Goal: Transaction & Acquisition: Purchase product/service

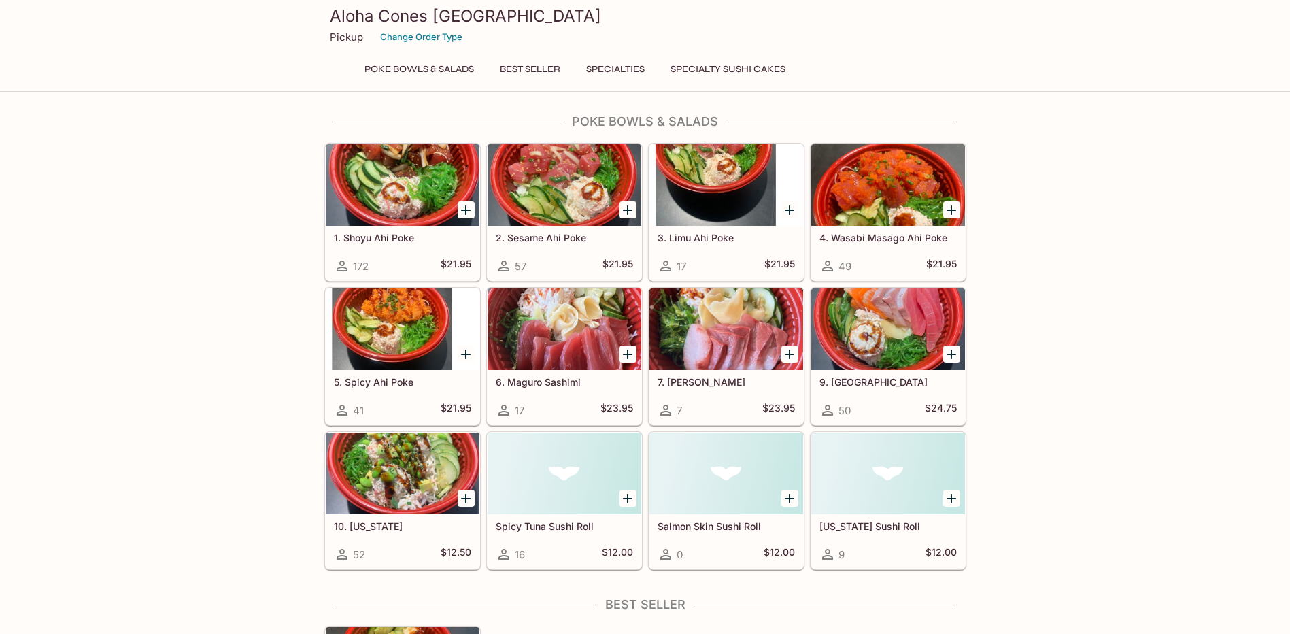
click at [403, 230] on div "1. Shoyu Ahi Poke 172 $21.95" at bounding box center [403, 253] width 154 height 54
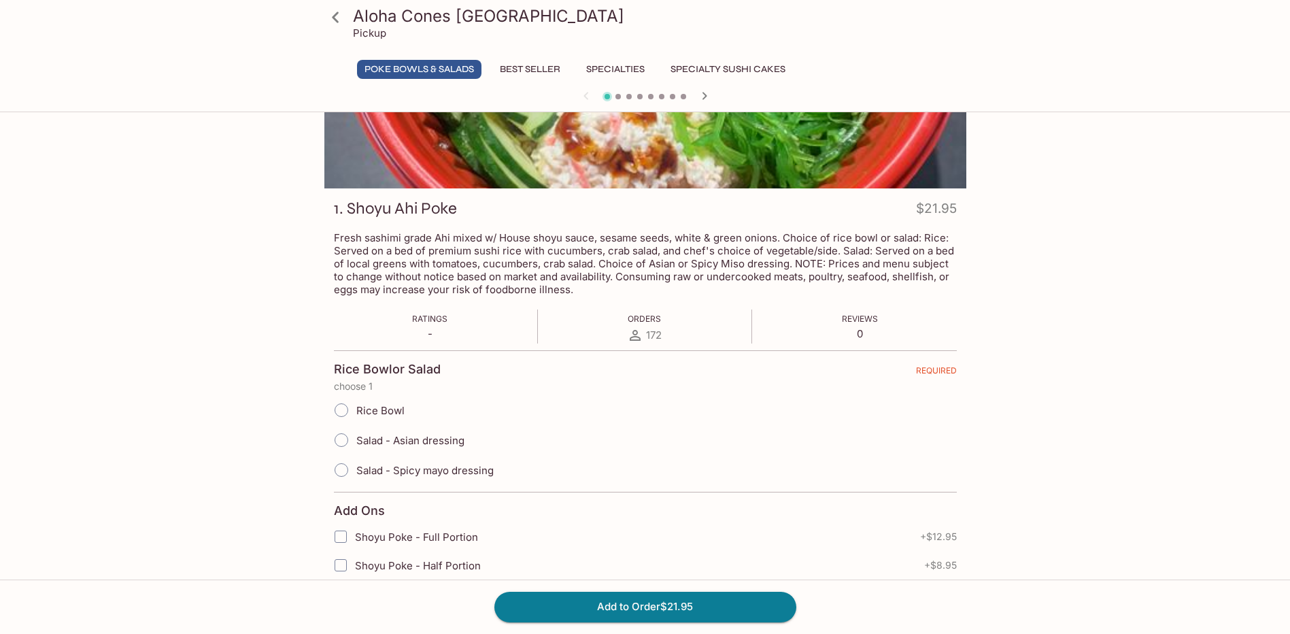
scroll to position [136, 0]
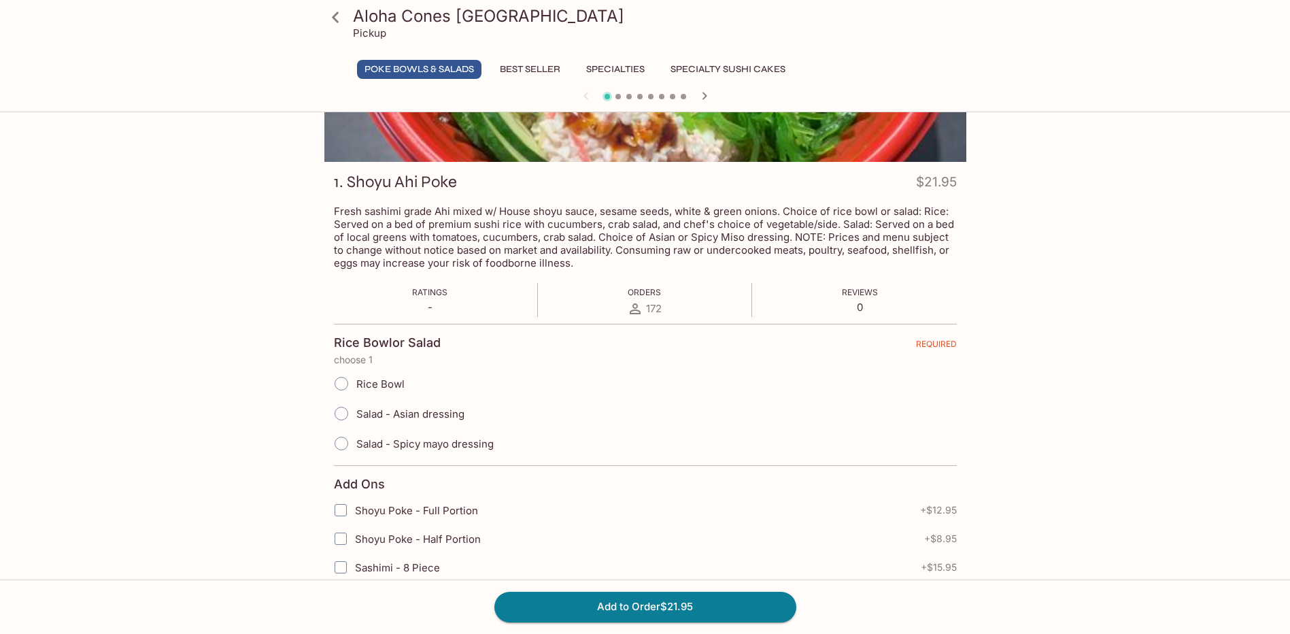
click at [393, 389] on span "Rice Bowl" at bounding box center [380, 383] width 48 height 13
click at [356, 389] on input "Rice Bowl" at bounding box center [341, 383] width 29 height 29
radio input "true"
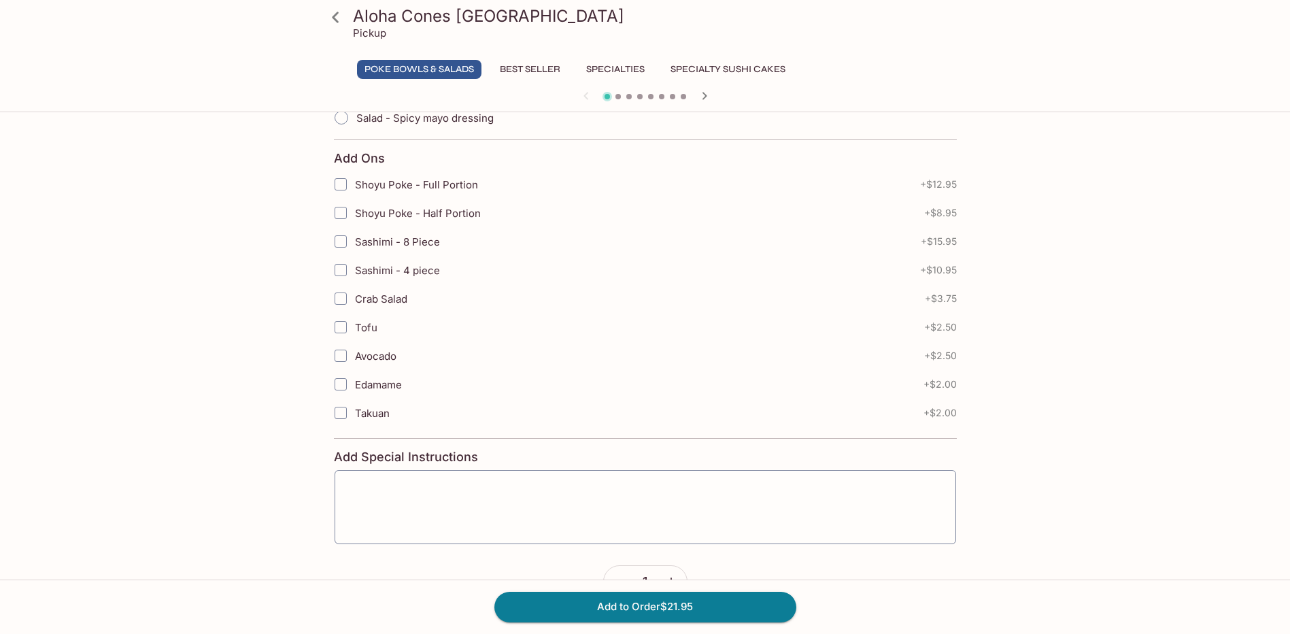
scroll to position [476, 0]
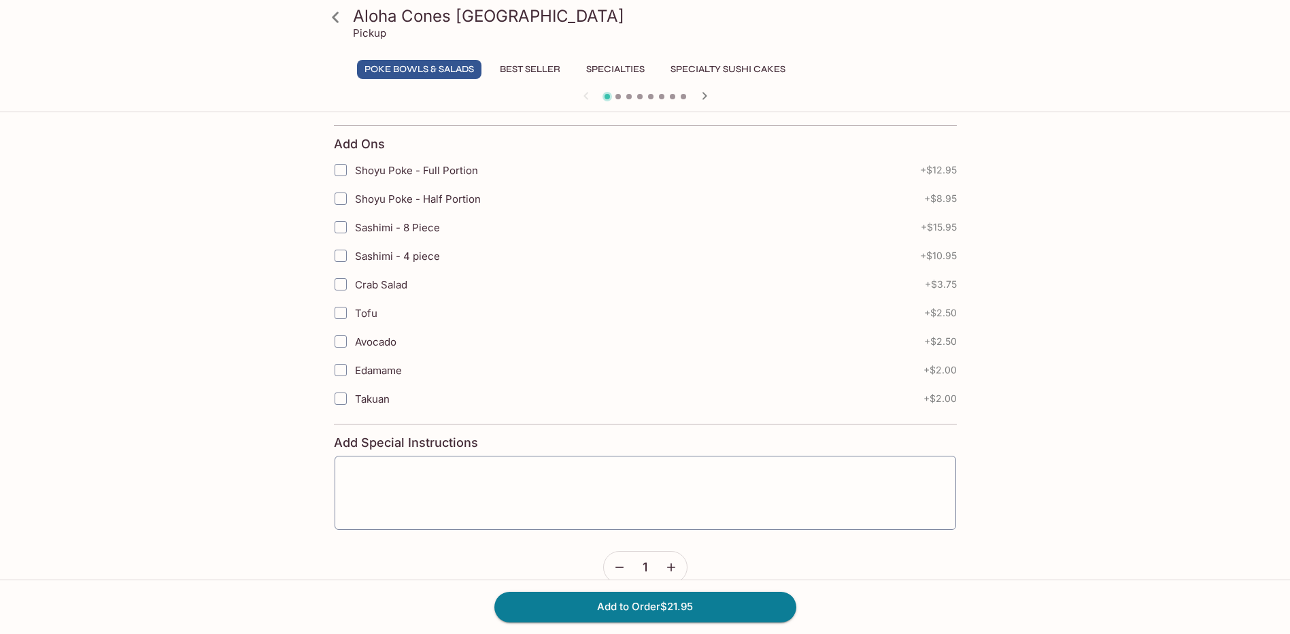
click at [371, 346] on span "Avocado" at bounding box center [375, 341] width 41 height 13
click at [354, 346] on input "Avocado" at bounding box center [340, 341] width 27 height 27
checkbox input "true"
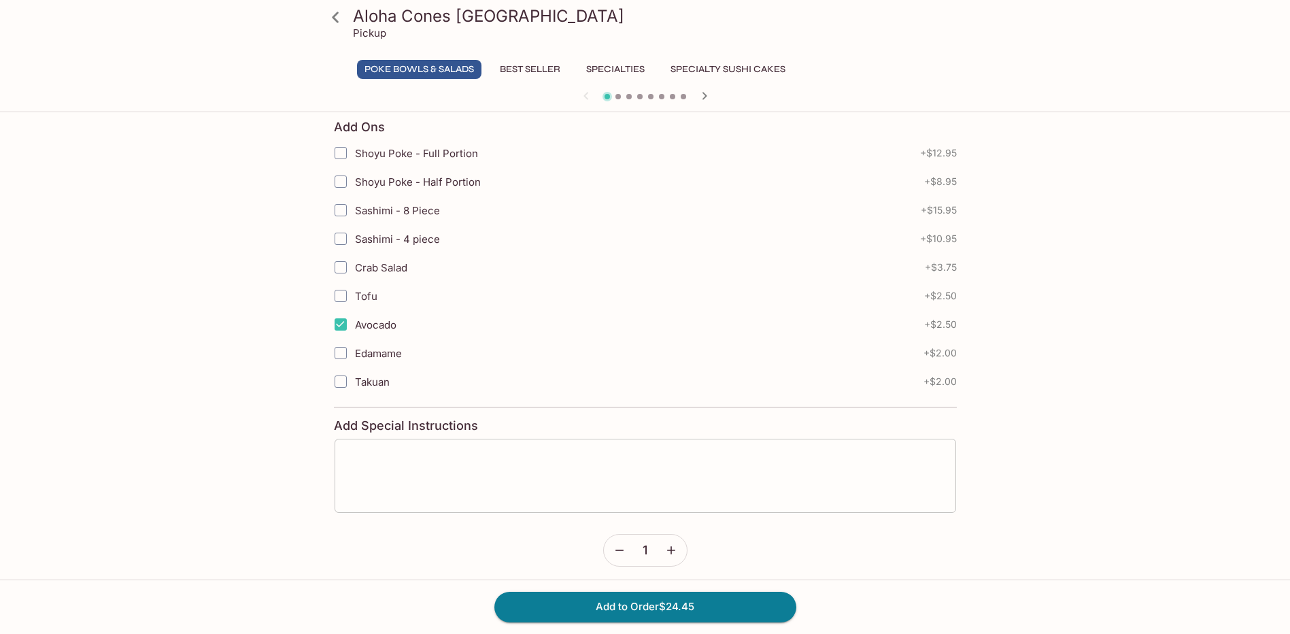
scroll to position [500, 0]
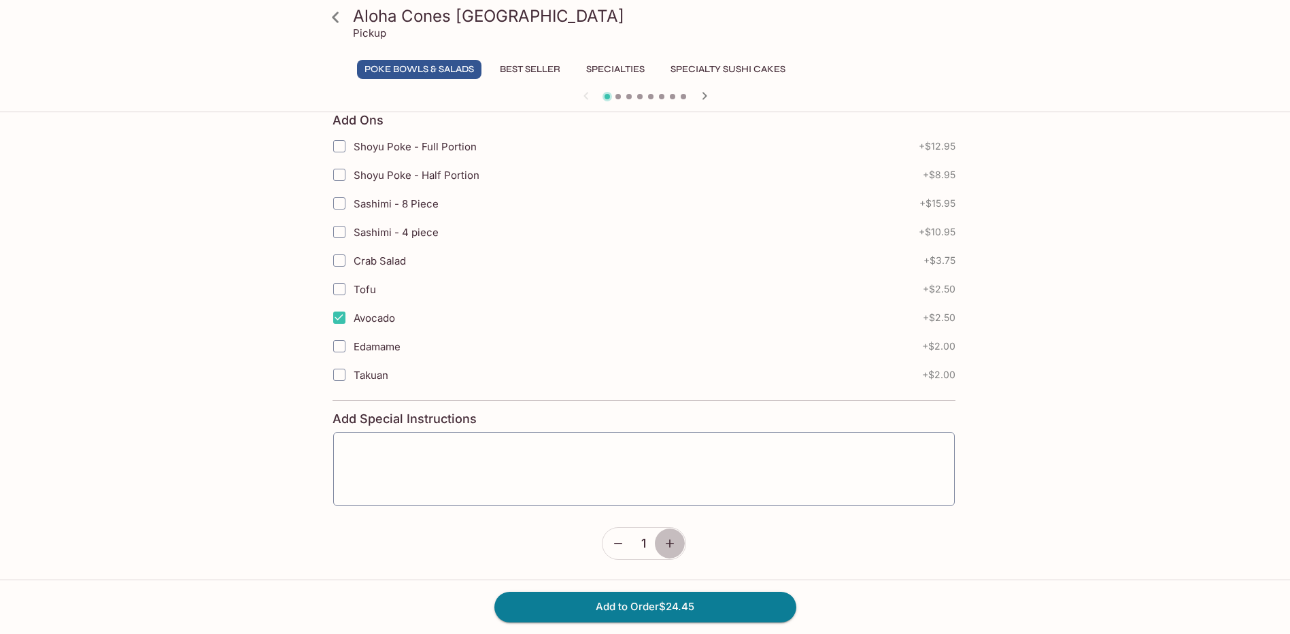
click at [673, 535] on button "button" at bounding box center [669, 543] width 31 height 31
click at [673, 540] on icon "button" at bounding box center [672, 544] width 14 height 14
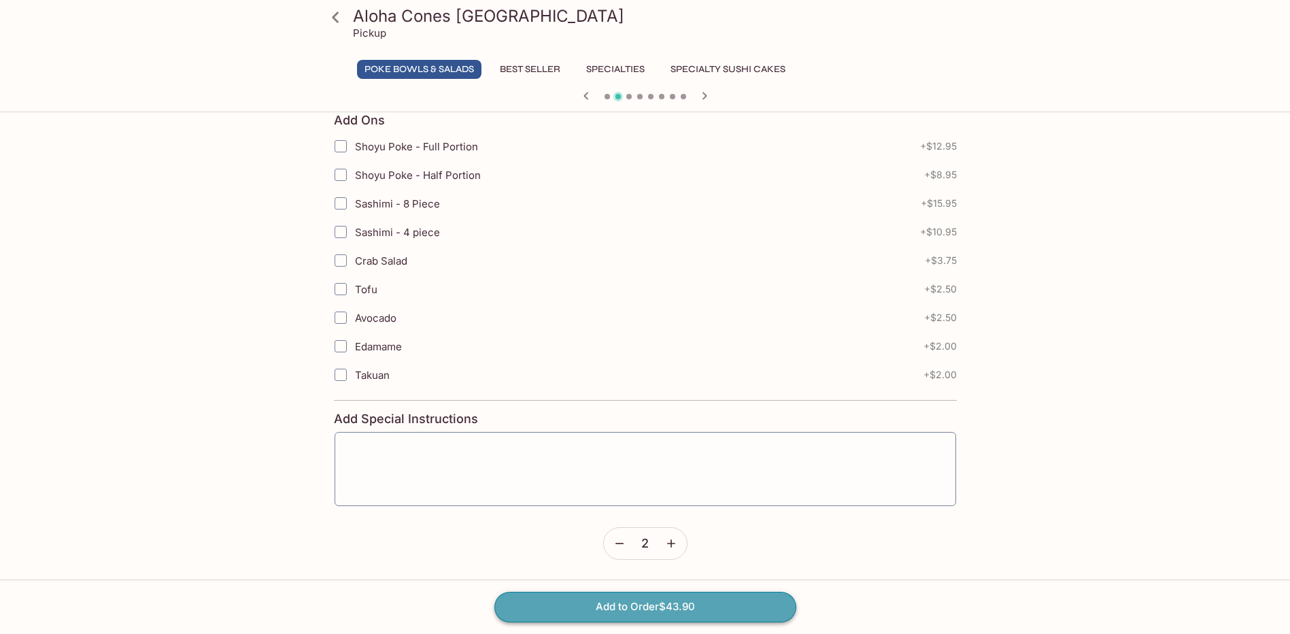
click at [675, 602] on button "Add to Order $43.90" at bounding box center [645, 607] width 302 height 30
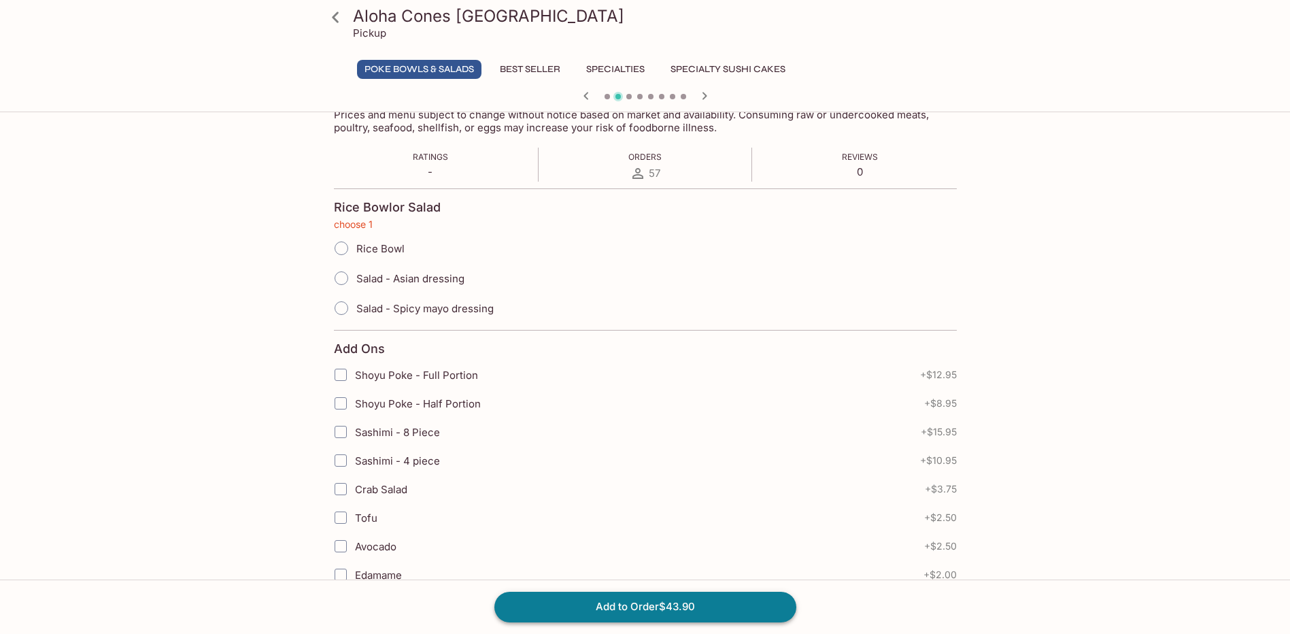
scroll to position [207, 0]
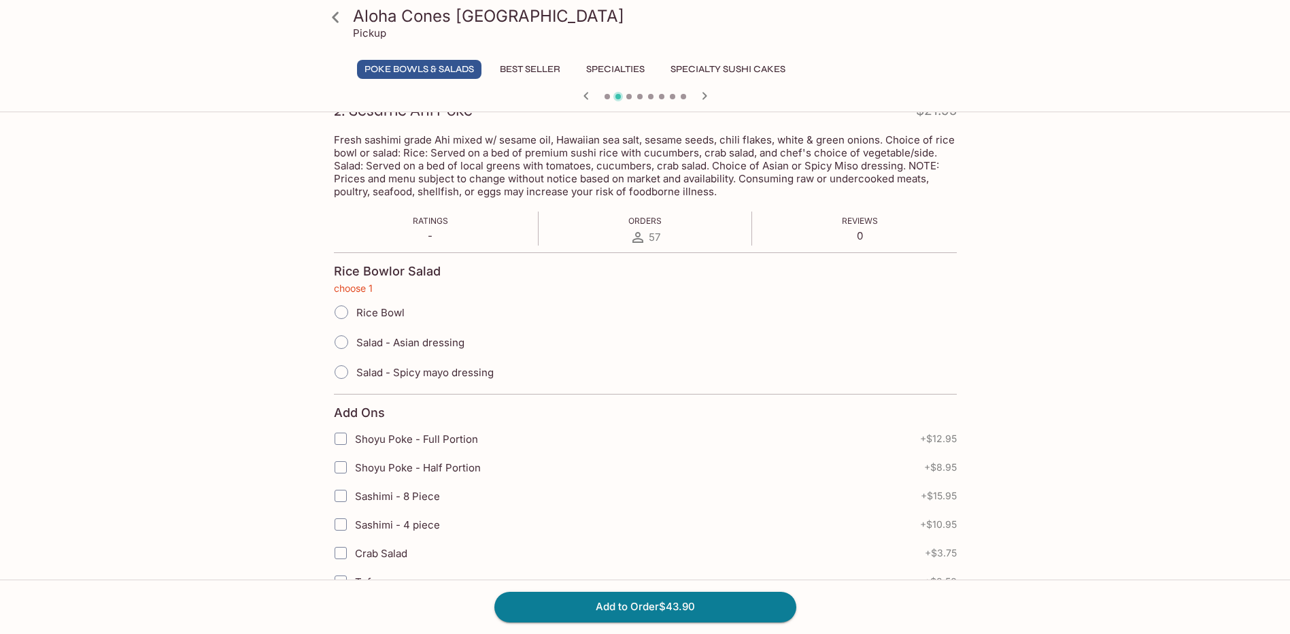
click at [347, 313] on input "Rice Bowl" at bounding box center [341, 312] width 29 height 29
radio input "true"
click at [650, 607] on button "Add to Order $43.90" at bounding box center [645, 607] width 302 height 30
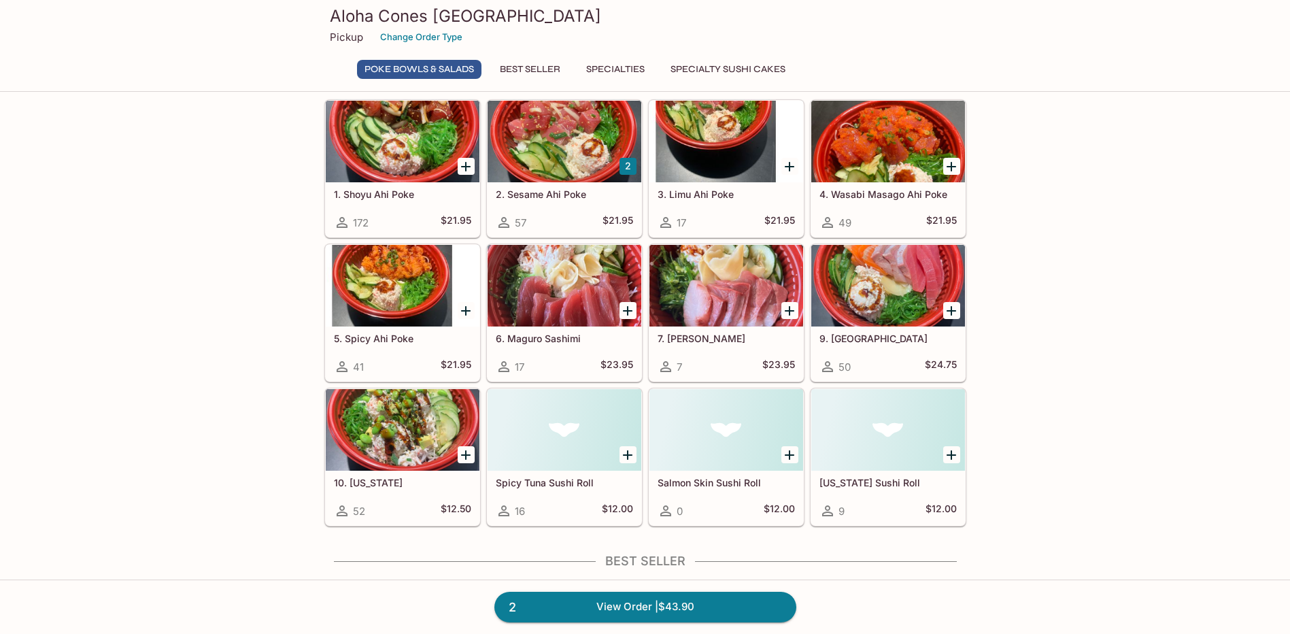
scroll to position [68, 0]
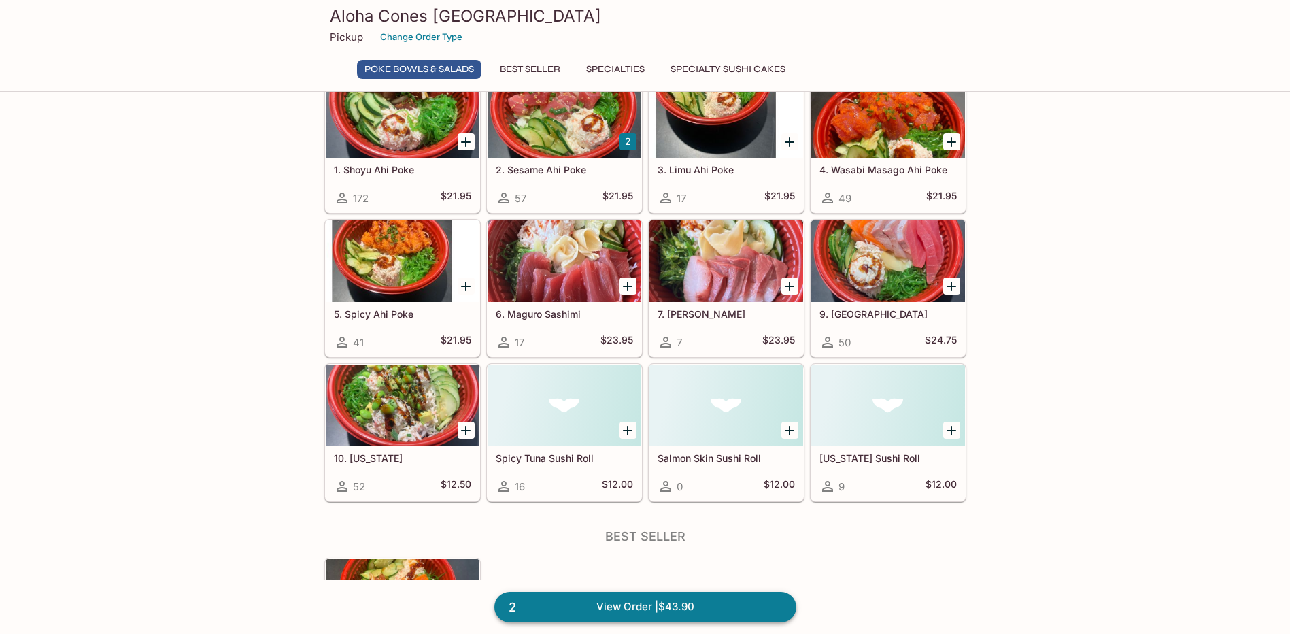
click at [607, 602] on link "2 View Order | $43.90" at bounding box center [645, 607] width 302 height 30
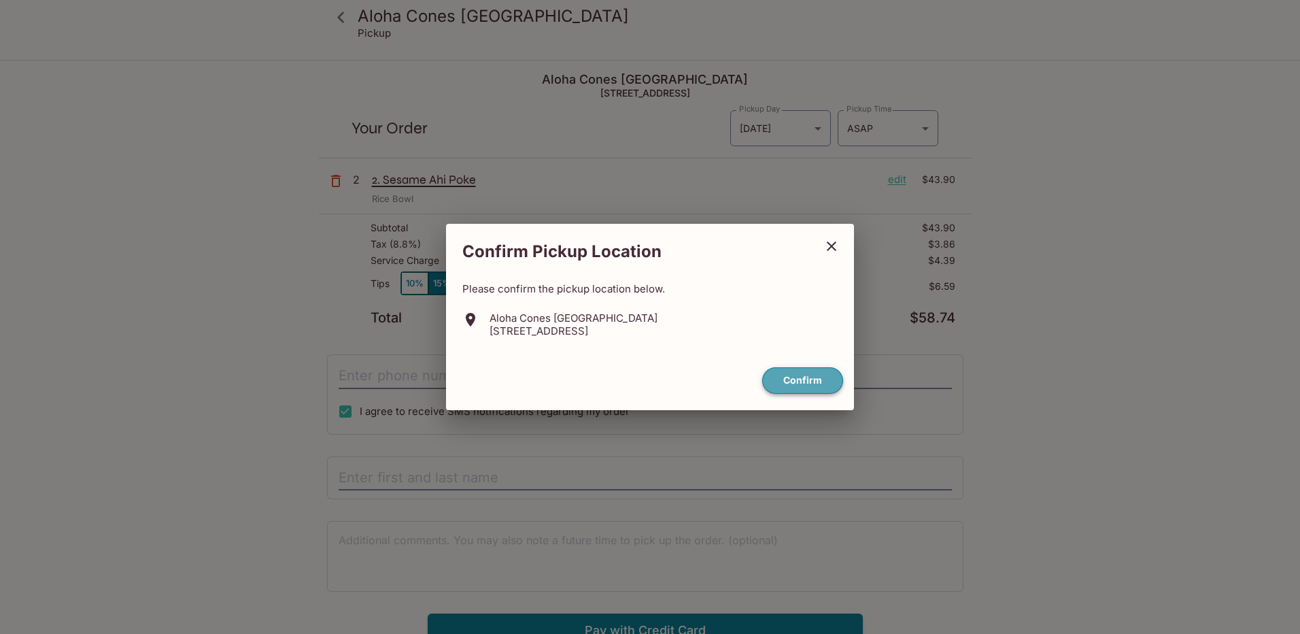
click at [788, 374] on button "Confirm" at bounding box center [802, 380] width 81 height 27
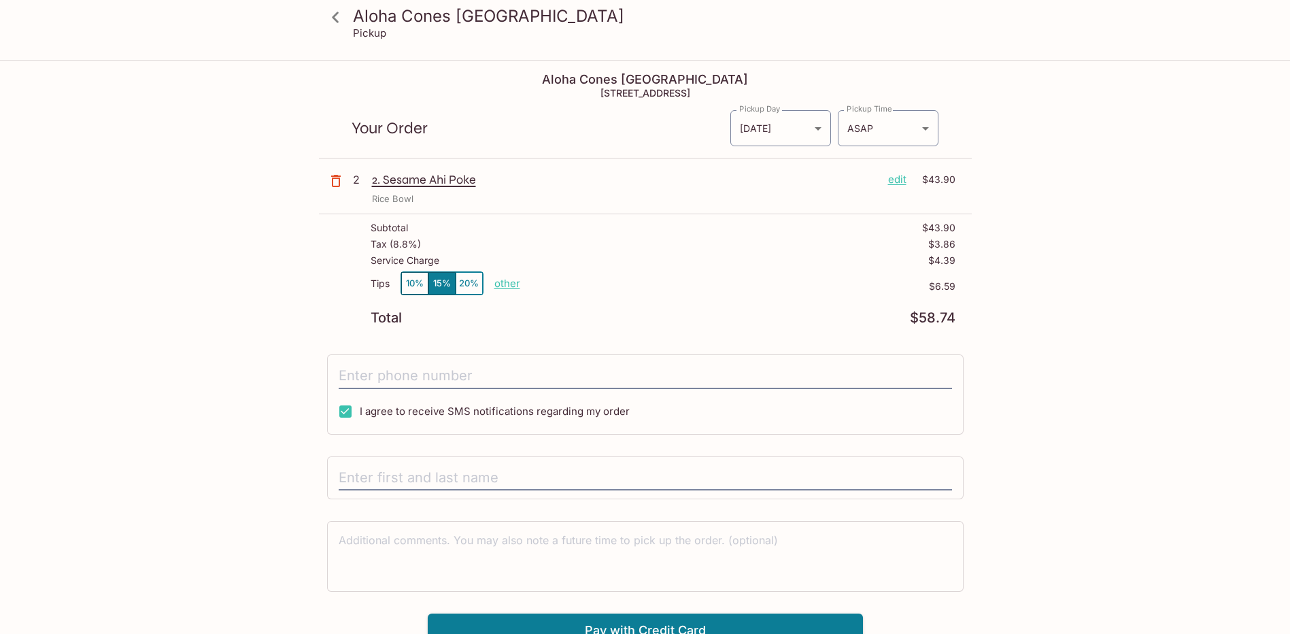
click at [465, 283] on button "20%" at bounding box center [469, 283] width 27 height 22
click at [446, 369] on input "tel" at bounding box center [645, 376] width 613 height 26
type input "[PHONE_NUMBER]"
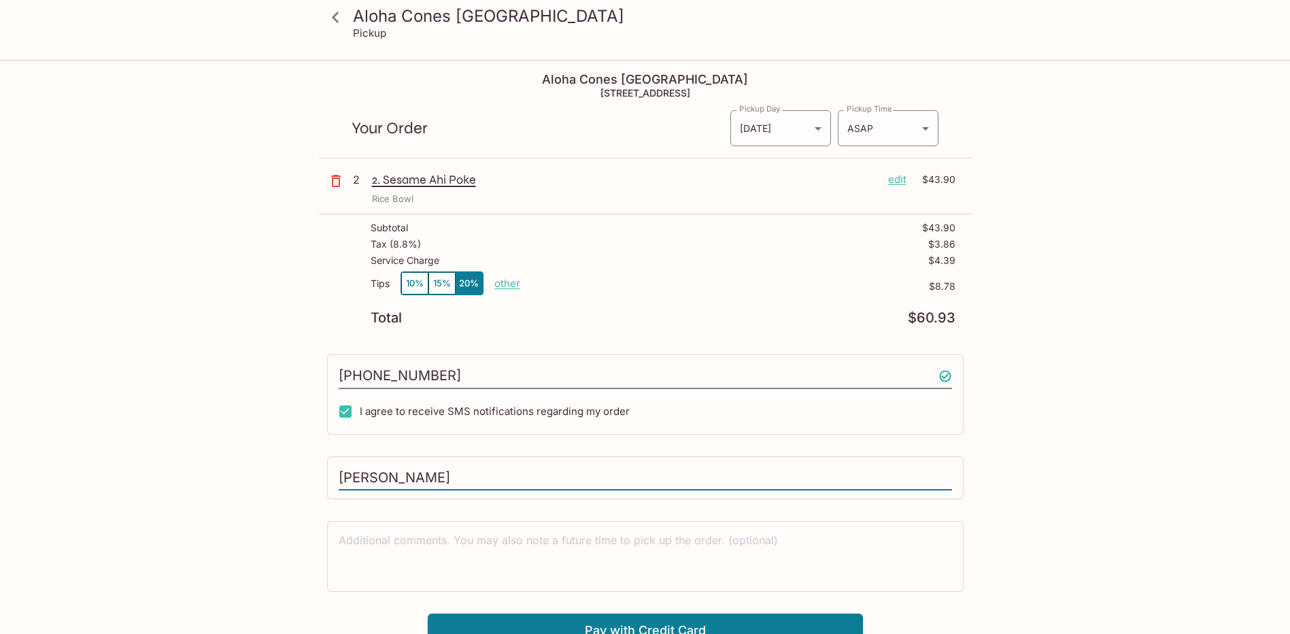
drag, startPoint x: 452, startPoint y: 479, endPoint x: 399, endPoint y: 476, distance: 53.1
click at [399, 476] on input "[PERSON_NAME]" at bounding box center [645, 478] width 613 height 26
type input "[PERSON_NAME]"
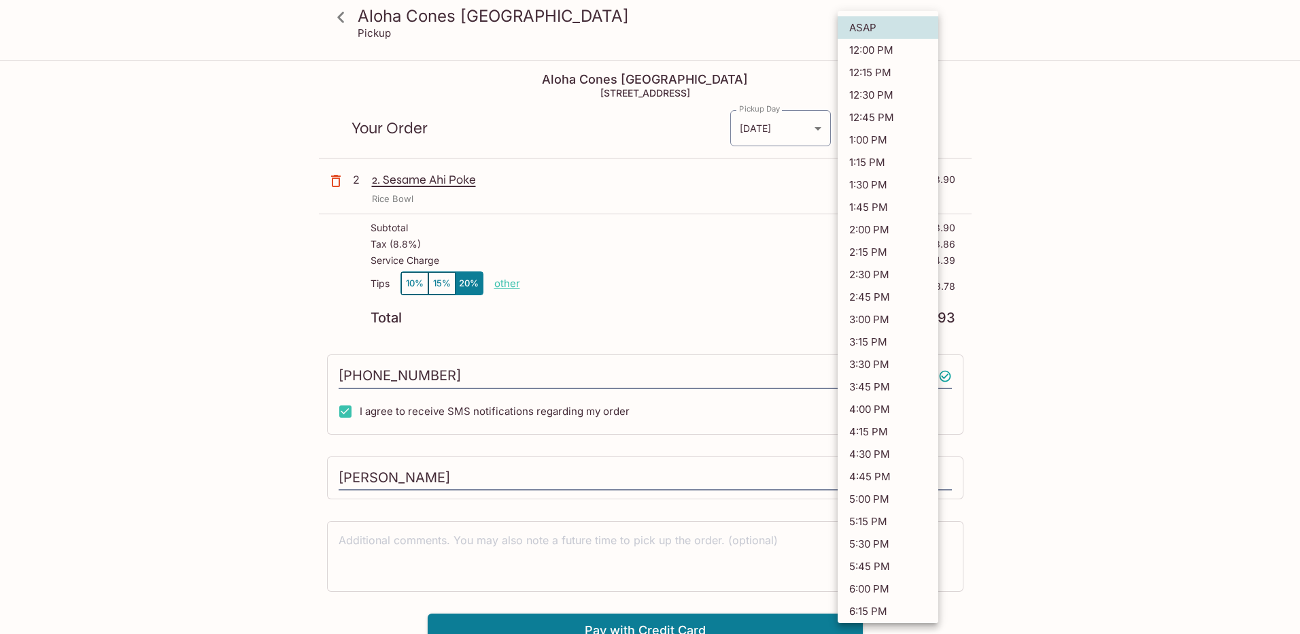
click at [874, 120] on body "Aloha Cones [GEOGRAPHIC_DATA] Pickup Aloha Cones [GEOGRAPHIC_DATA] [STREET_ADDR…" at bounding box center [650, 378] width 1300 height 634
click at [1126, 175] on div at bounding box center [650, 317] width 1300 height 634
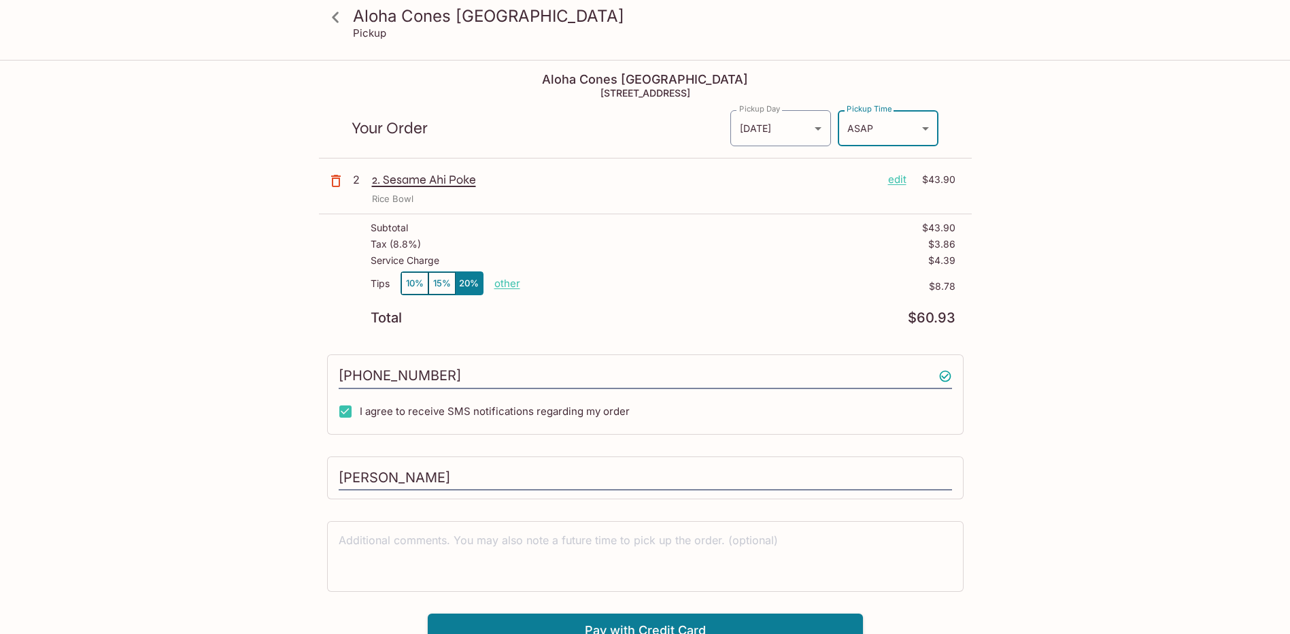
scroll to position [61, 0]
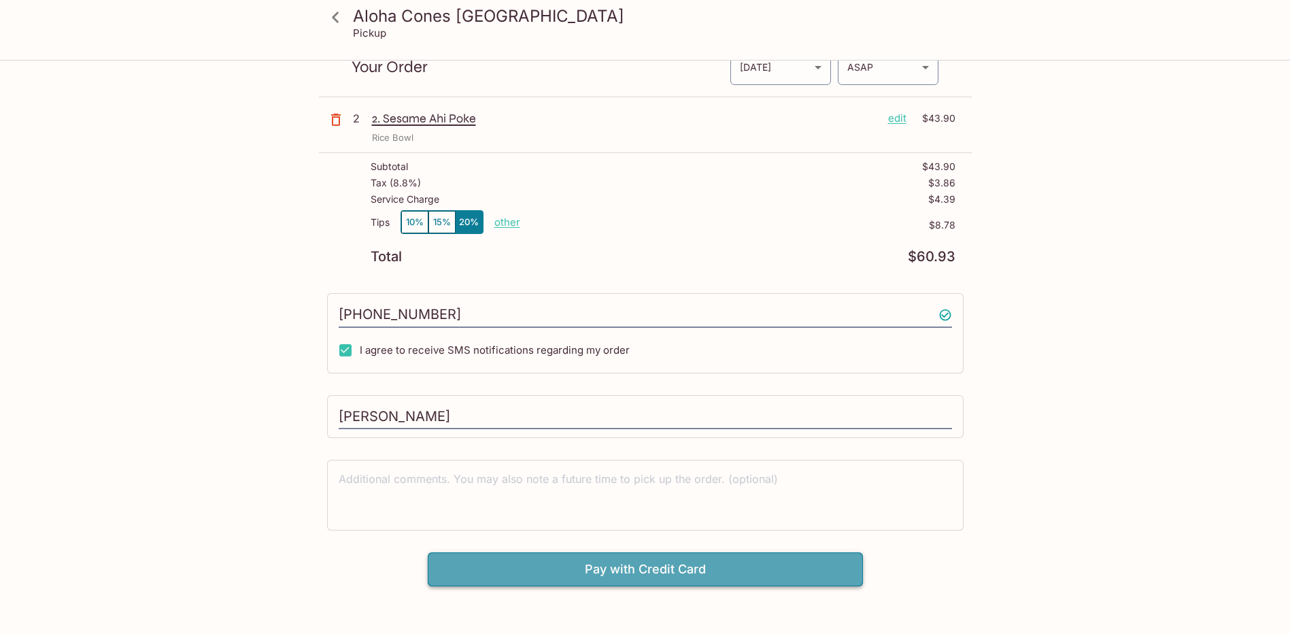
click at [613, 569] on button "Pay with Credit Card" at bounding box center [645, 569] width 435 height 34
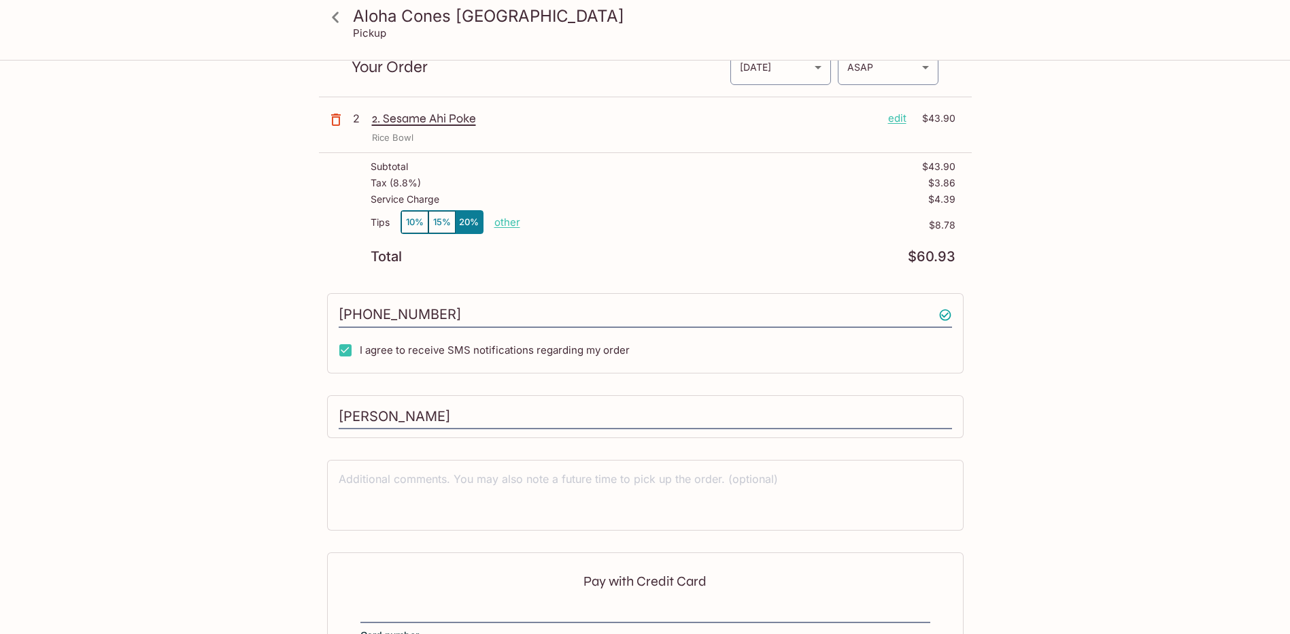
scroll to position [218, 0]
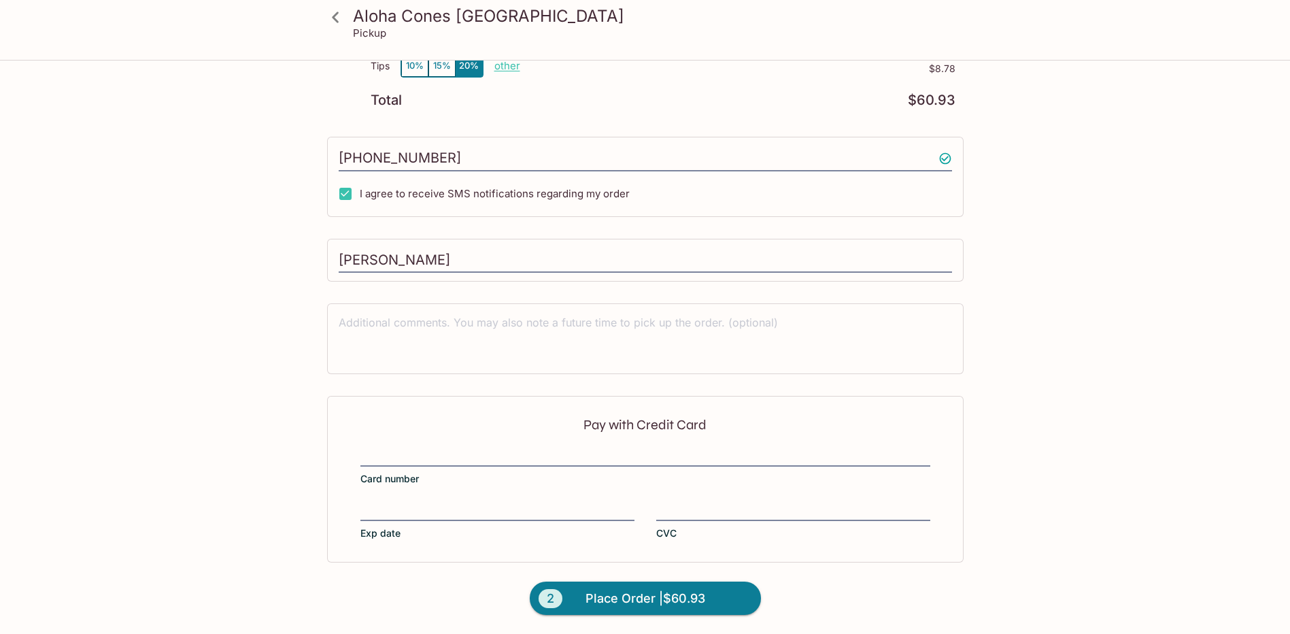
click at [435, 444] on div "Pay with Credit Card Card number Exp date CVC" at bounding box center [645, 479] width 637 height 166
click at [601, 600] on span "Place Order | $60.93" at bounding box center [646, 599] width 120 height 22
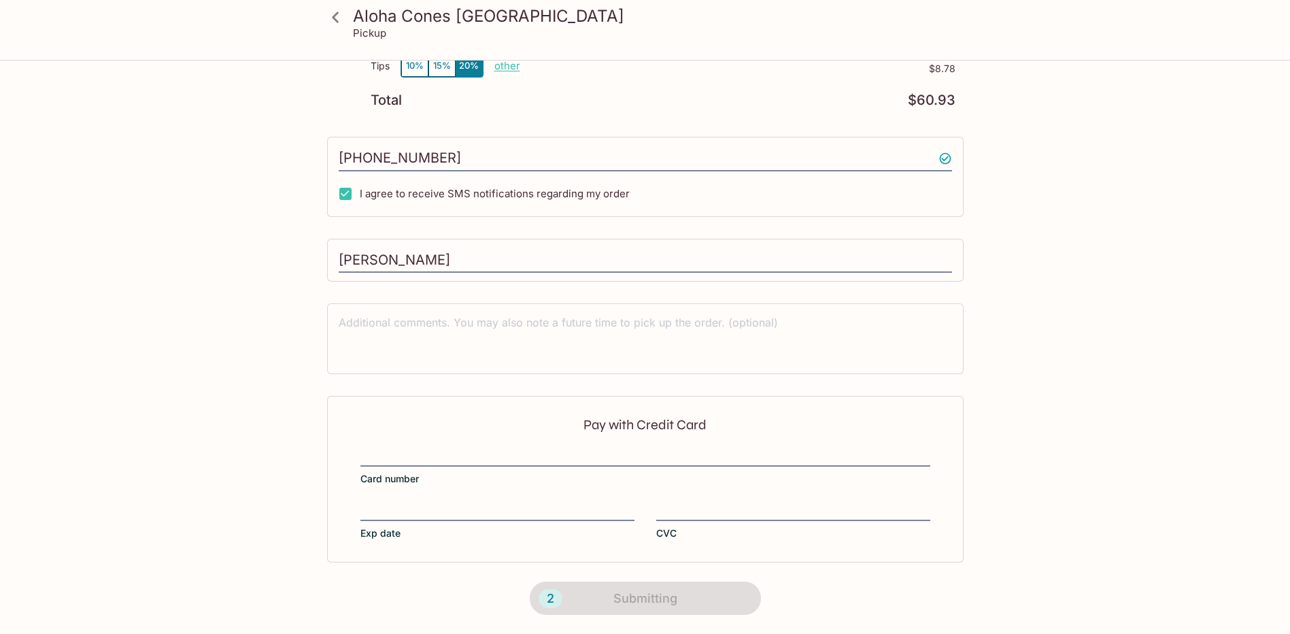
scroll to position [156, 0]
